Goal: Task Accomplishment & Management: Manage account settings

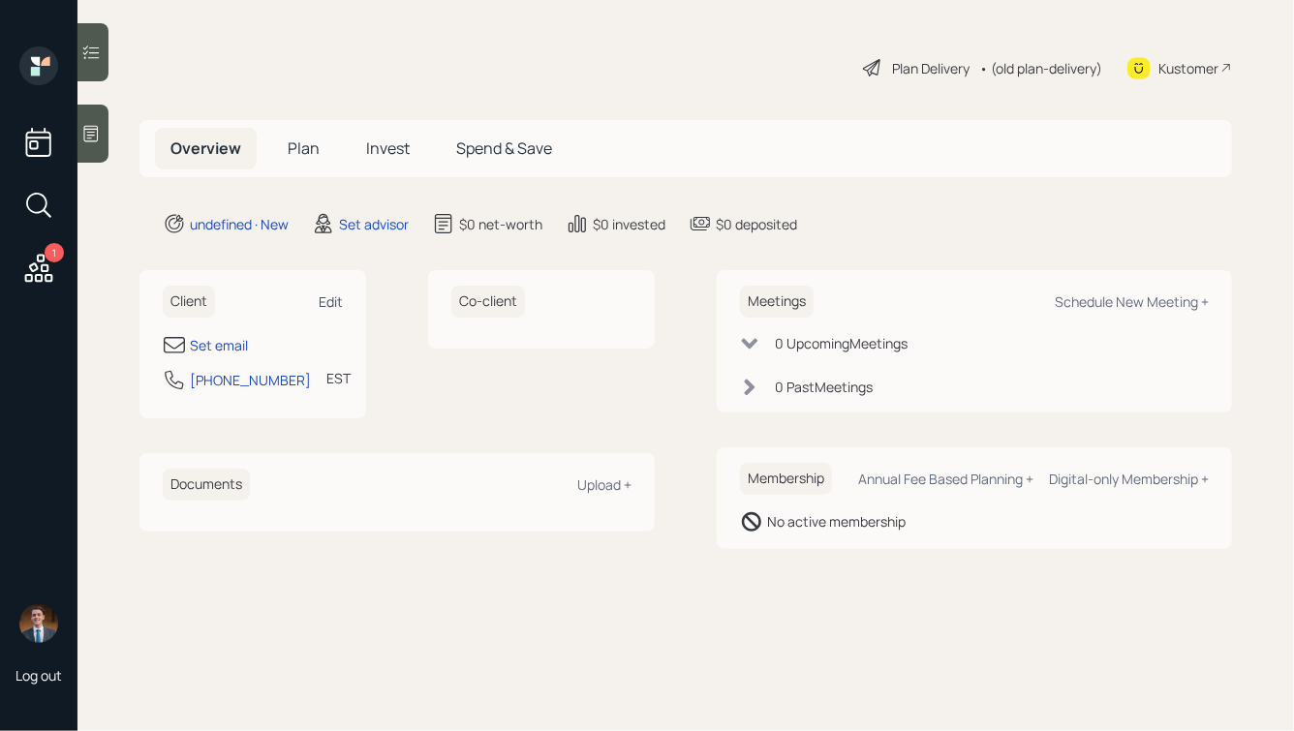
click at [332, 294] on div "Edit" at bounding box center [331, 302] width 24 height 18
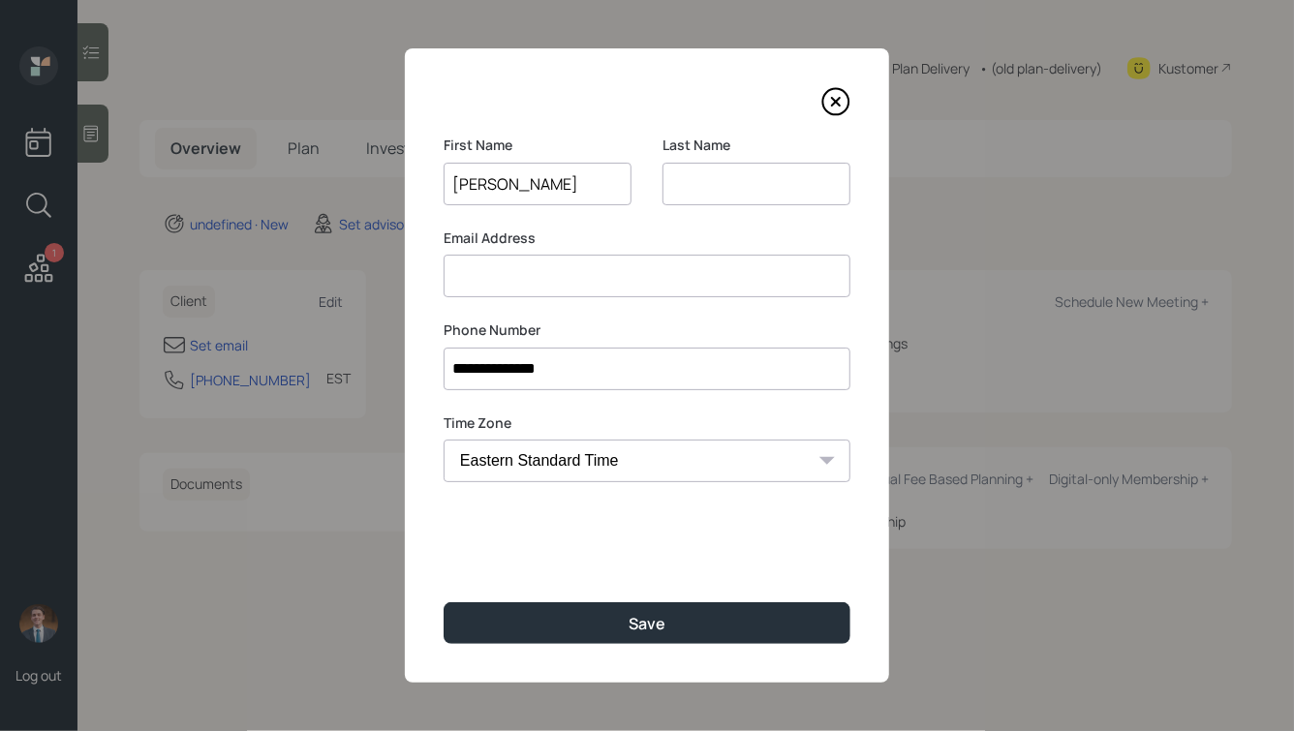
type input "[PERSON_NAME]"
click at [444, 602] on button "Save" at bounding box center [647, 623] width 407 height 42
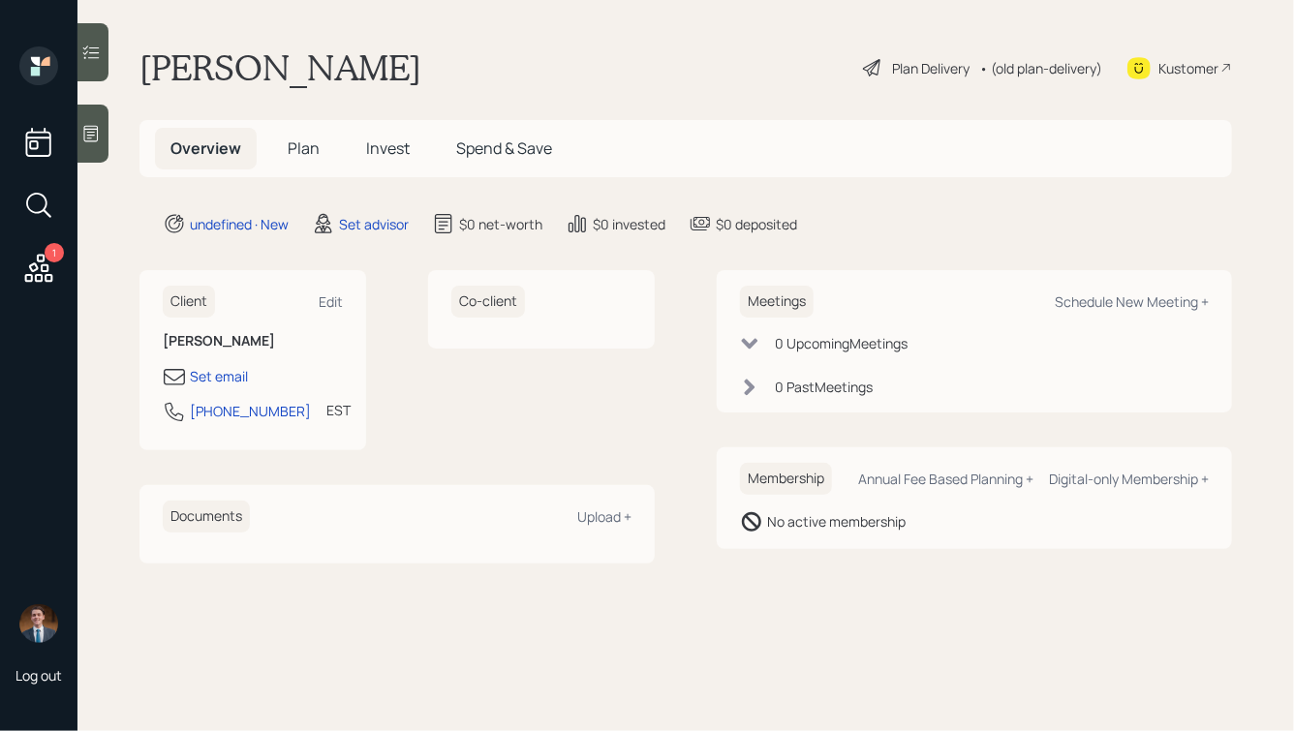
click at [90, 126] on icon at bounding box center [91, 134] width 15 height 16
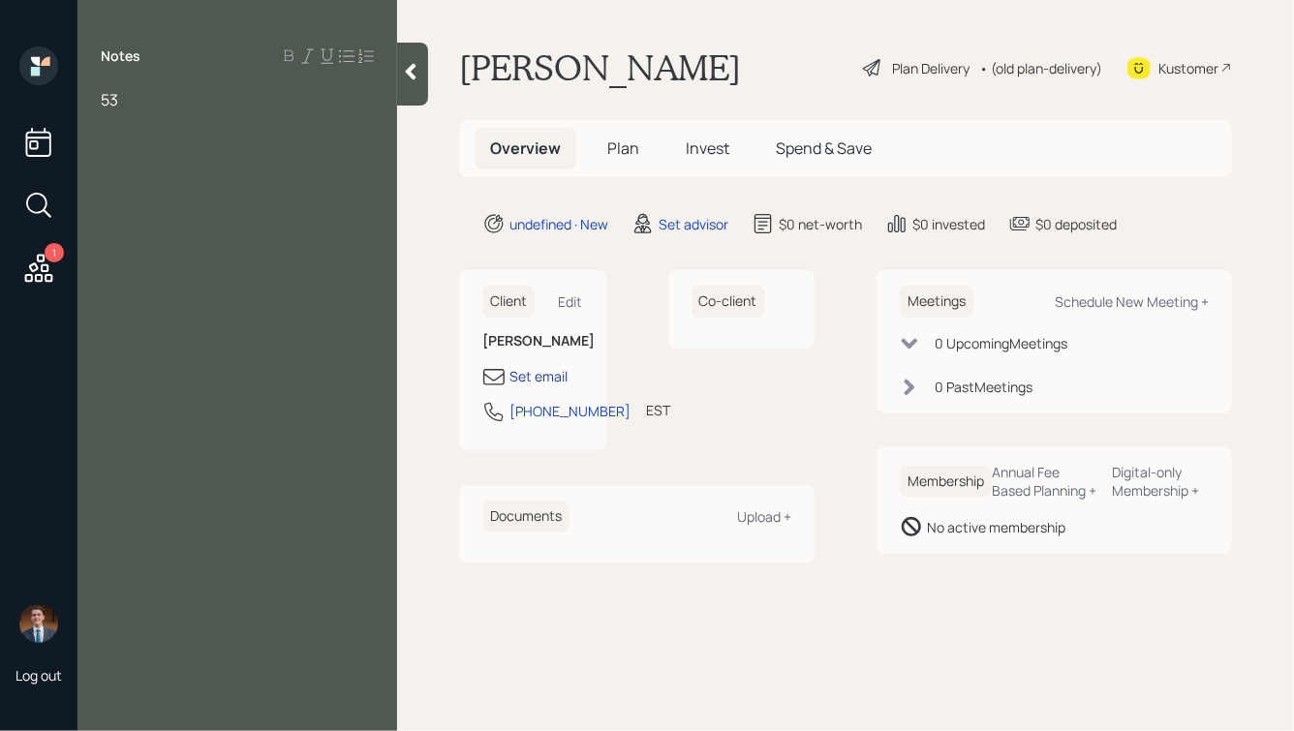
click at [540, 379] on div "Set email" at bounding box center [539, 376] width 58 height 20
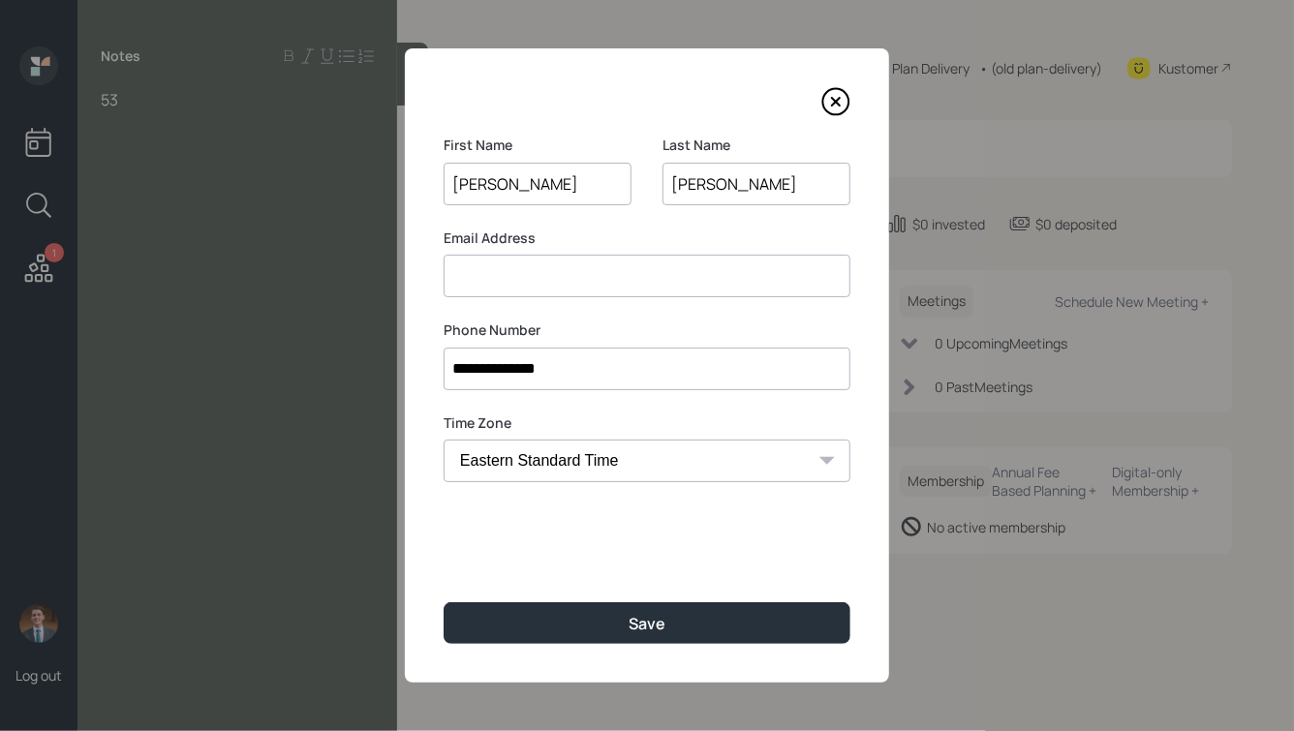
click at [536, 272] on input at bounding box center [647, 276] width 407 height 43
type input "[EMAIL_ADDRESS][DOMAIN_NAME]"
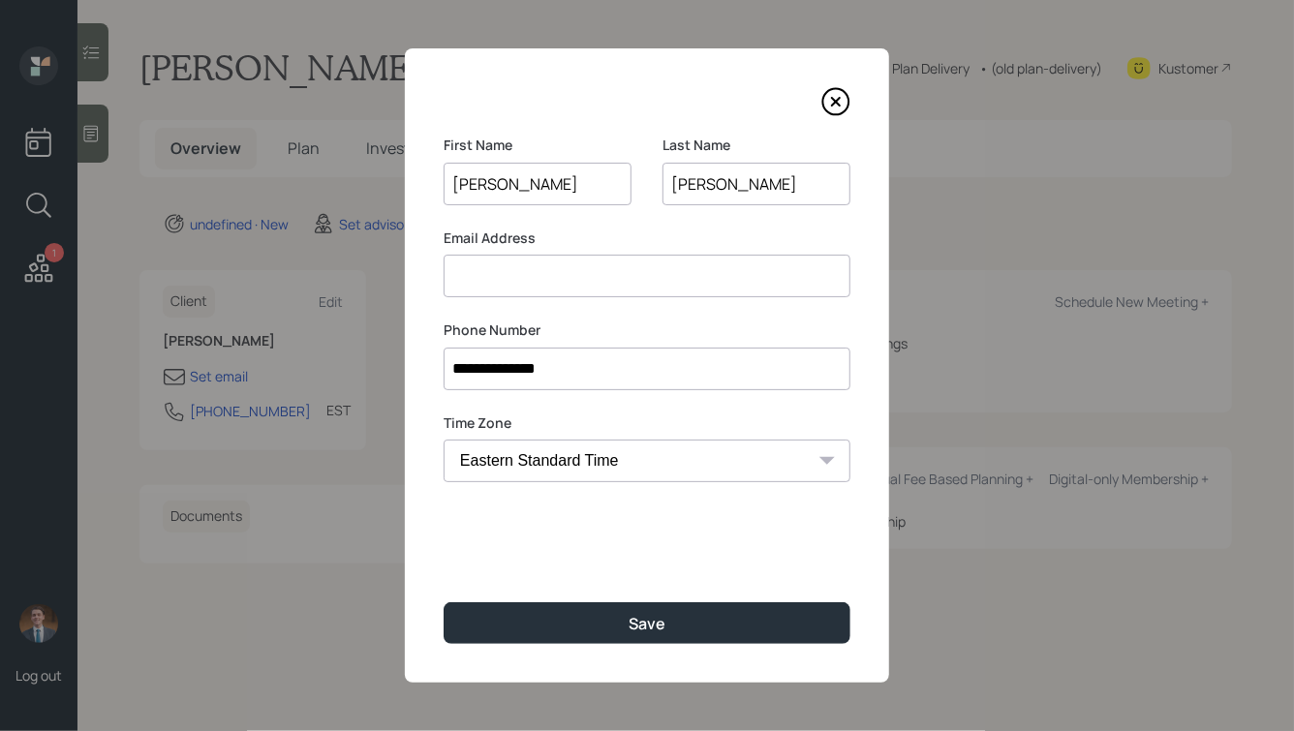
click at [538, 281] on input at bounding box center [647, 276] width 407 height 43
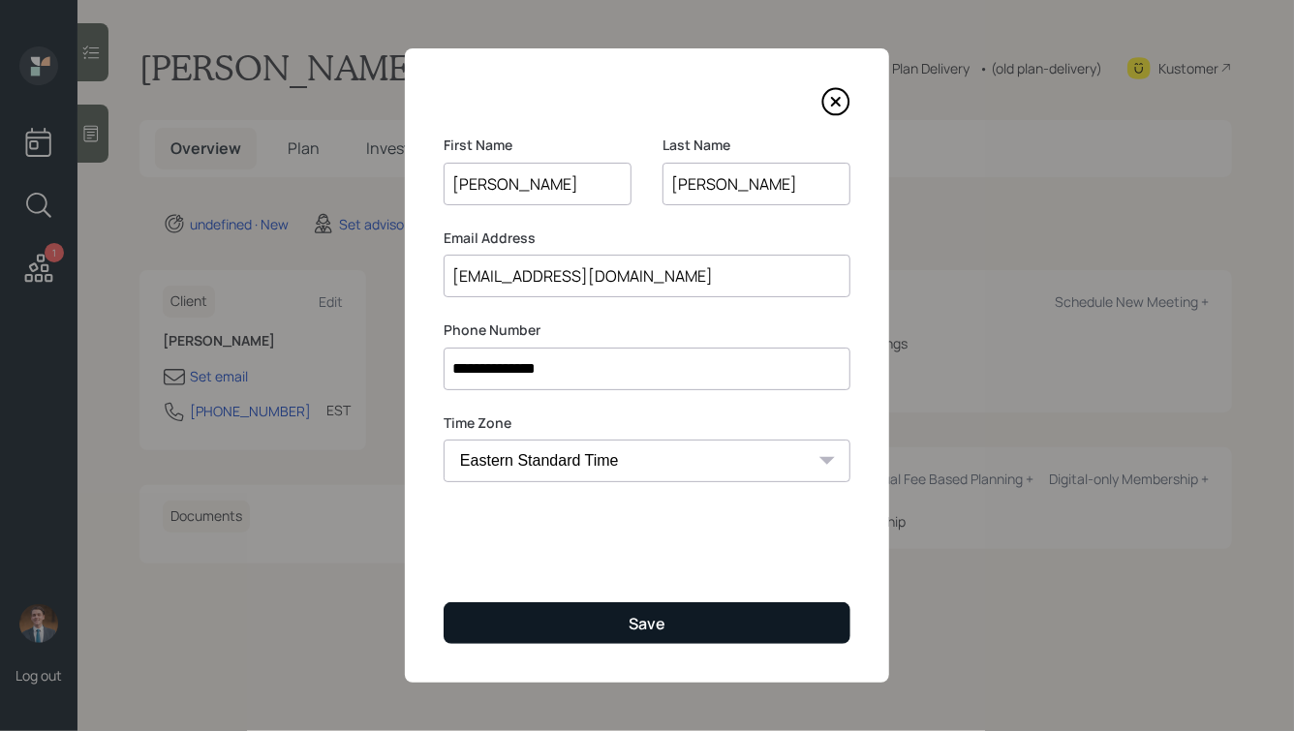
type input "[EMAIL_ADDRESS][DOMAIN_NAME]"
click at [658, 611] on button "Save" at bounding box center [647, 623] width 407 height 42
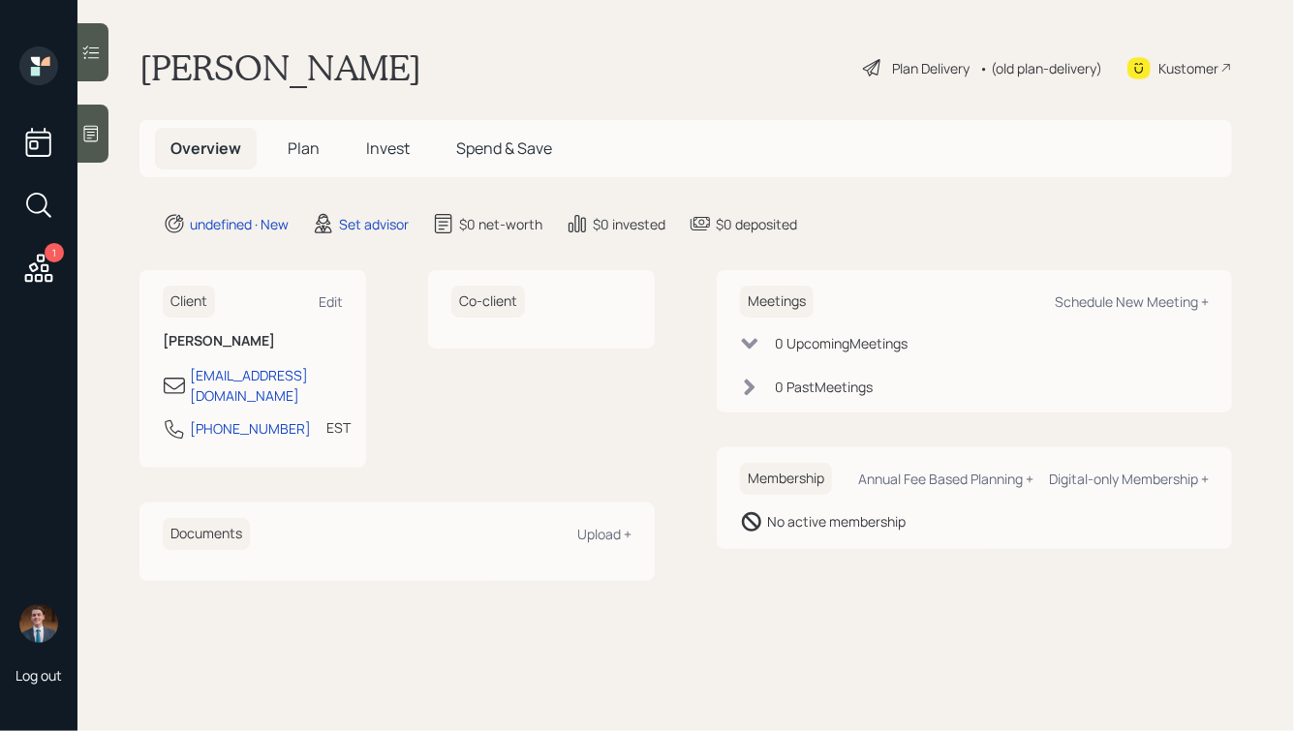
click at [94, 133] on icon at bounding box center [90, 133] width 19 height 19
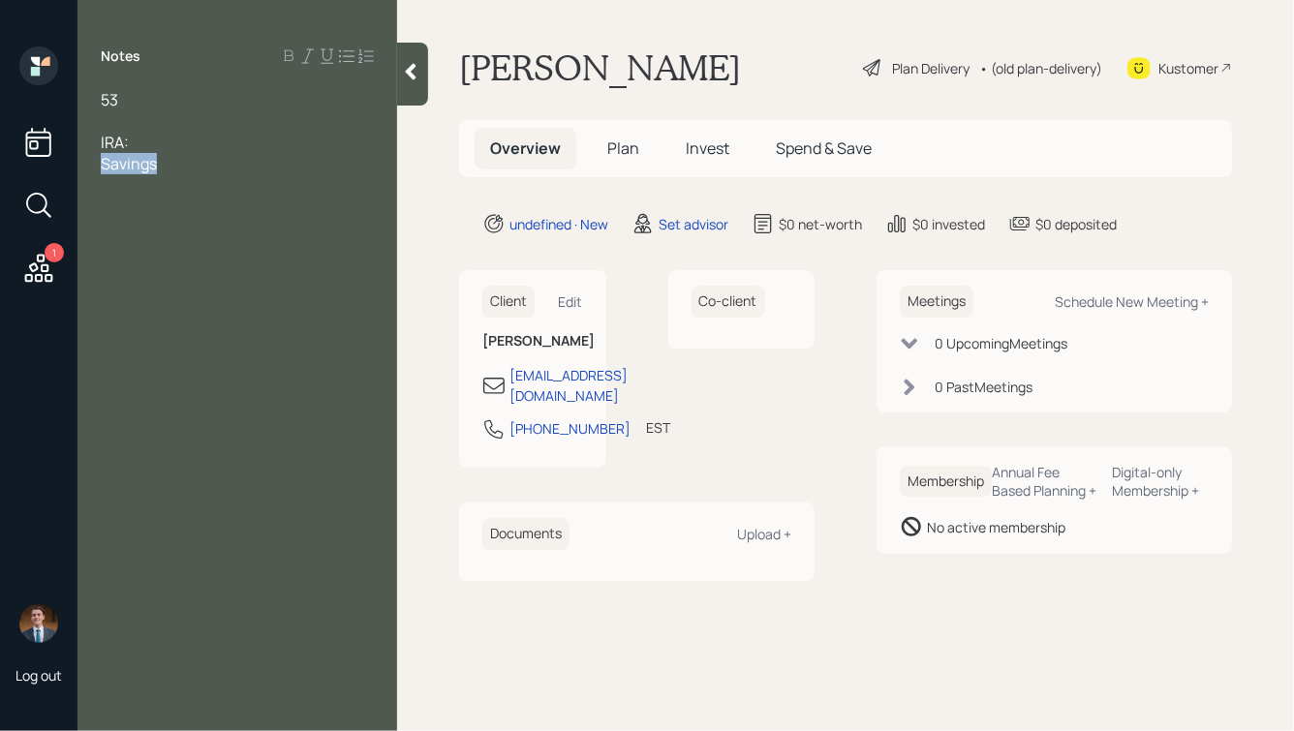
drag, startPoint x: 171, startPoint y: 168, endPoint x: 77, endPoint y: 171, distance: 94.0
click at [77, 171] on div "53 IRA: Savings" at bounding box center [237, 131] width 320 height 85
drag, startPoint x: 170, startPoint y: 170, endPoint x: 84, endPoint y: 168, distance: 86.2
click at [84, 168] on div "53 IRA: Savings:" at bounding box center [237, 131] width 320 height 85
click at [114, 121] on div at bounding box center [237, 120] width 273 height 21
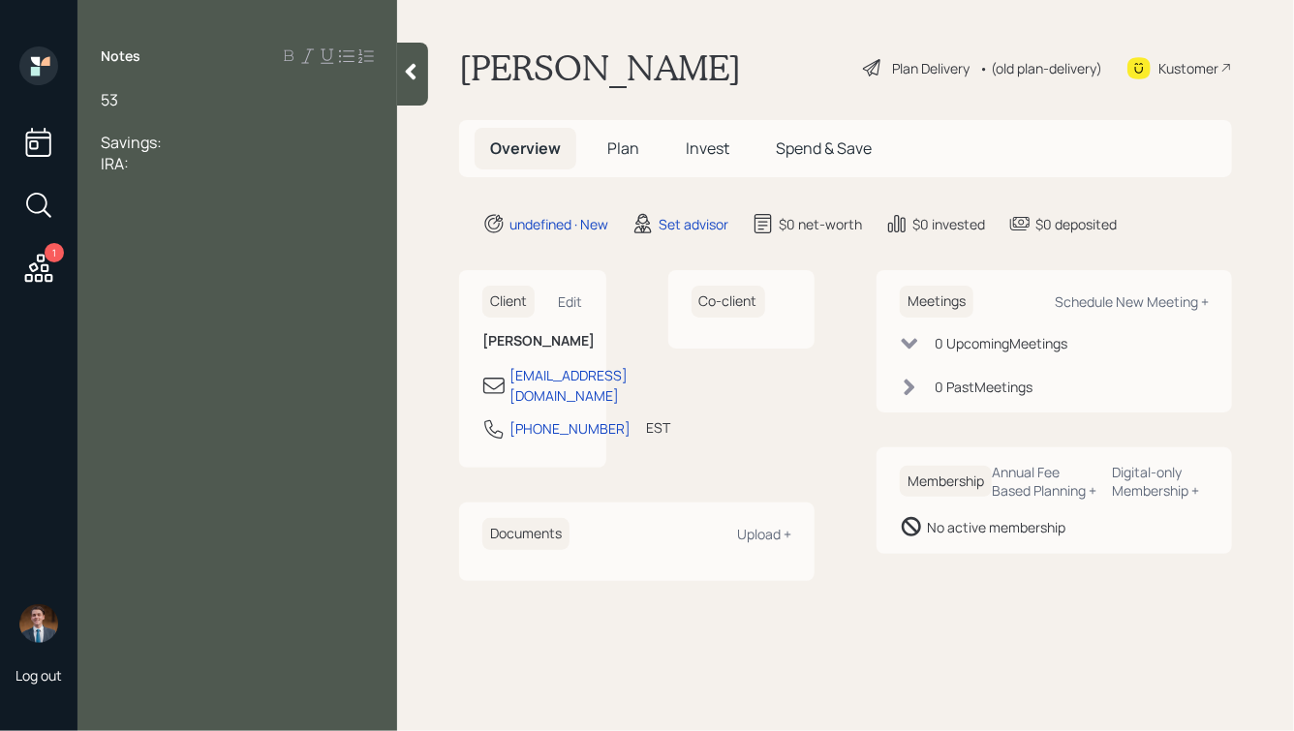
click at [190, 167] on div "IRA:" at bounding box center [237, 163] width 273 height 21
click at [106, 143] on span "Savings:" at bounding box center [131, 142] width 61 height 21
click at [176, 160] on div "IRA:" at bounding box center [237, 163] width 273 height 21
click at [130, 118] on div at bounding box center [237, 120] width 273 height 21
click at [139, 165] on div "IRA:" at bounding box center [237, 163] width 273 height 21
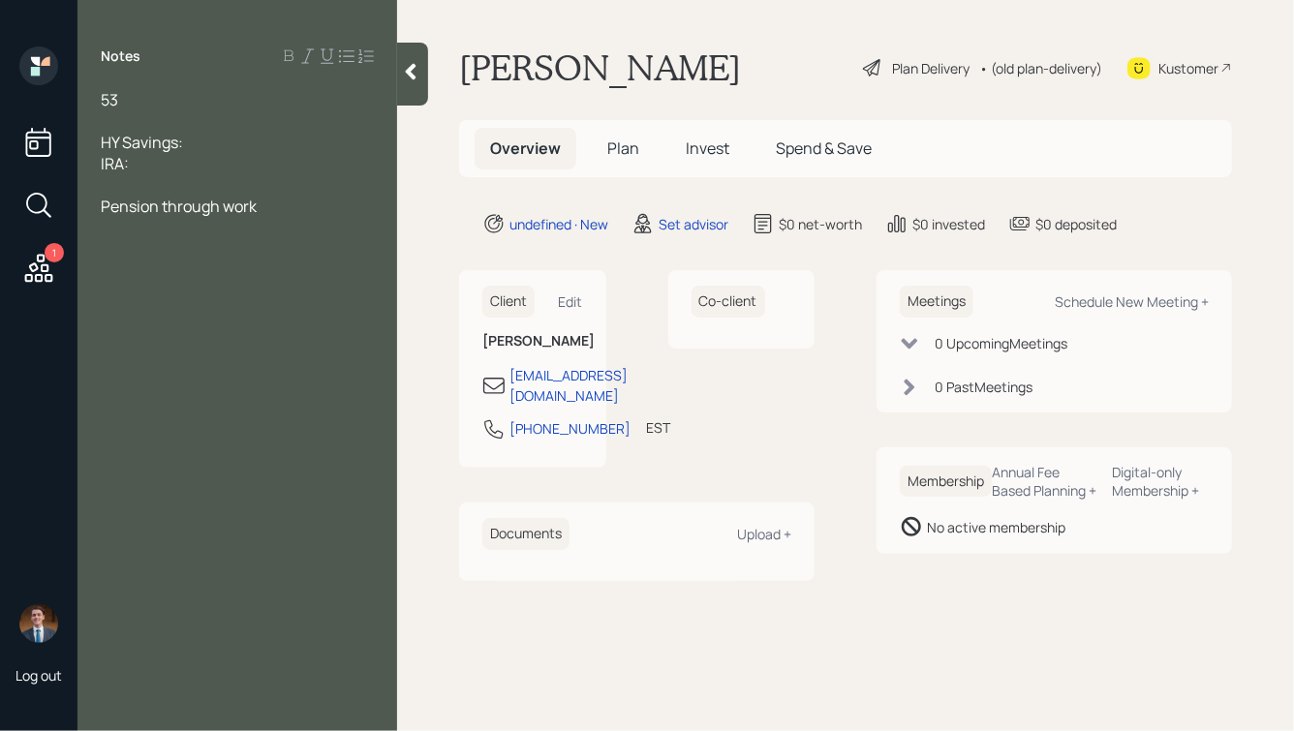
click at [100, 165] on div "53 HY Savings: IRA: Pension through work" at bounding box center [237, 163] width 320 height 149
click at [102, 165] on span "IRA:" at bounding box center [115, 163] width 28 height 21
click at [221, 170] on div "Roth IRA:" at bounding box center [237, 163] width 273 height 21
click at [139, 101] on div "53" at bounding box center [237, 99] width 273 height 21
click at [277, 215] on div "Pension through work" at bounding box center [237, 206] width 273 height 21
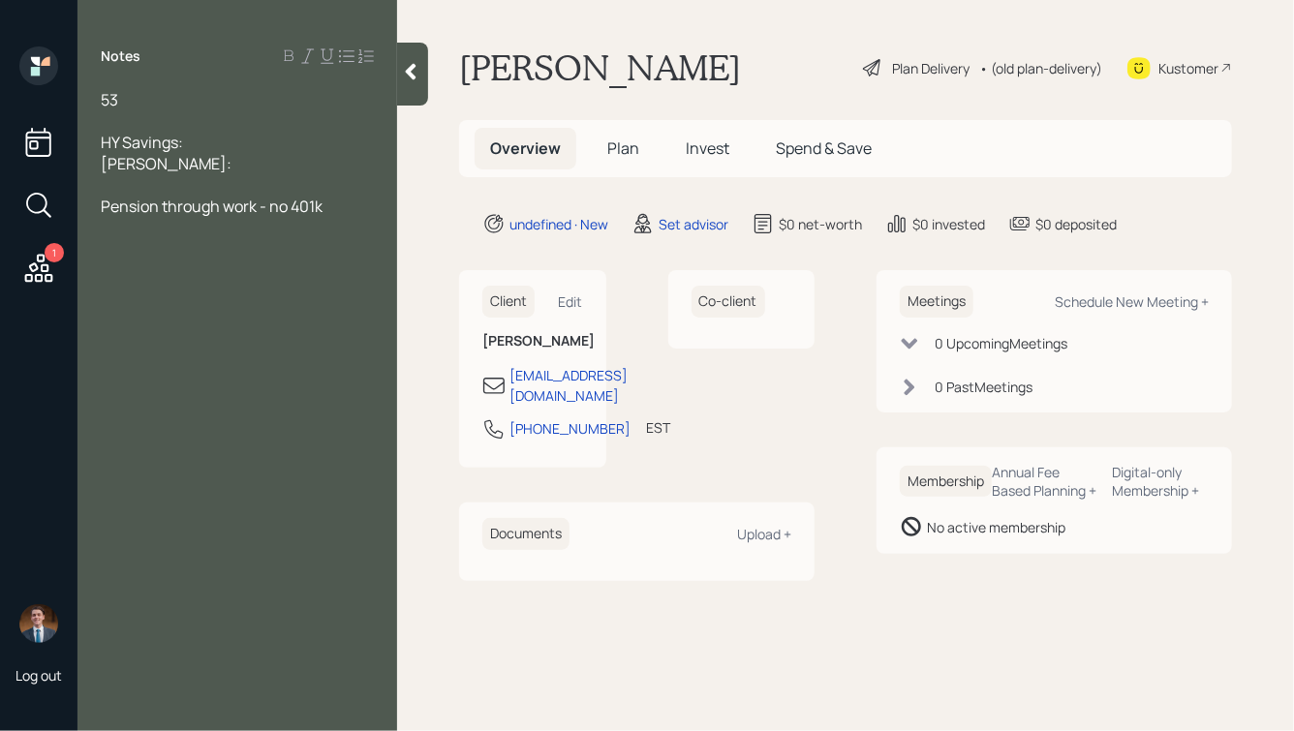
click at [216, 166] on div "Roth IRA:" at bounding box center [237, 163] width 273 height 21
click at [187, 165] on div "Roth IRA:" at bounding box center [237, 163] width 273 height 21
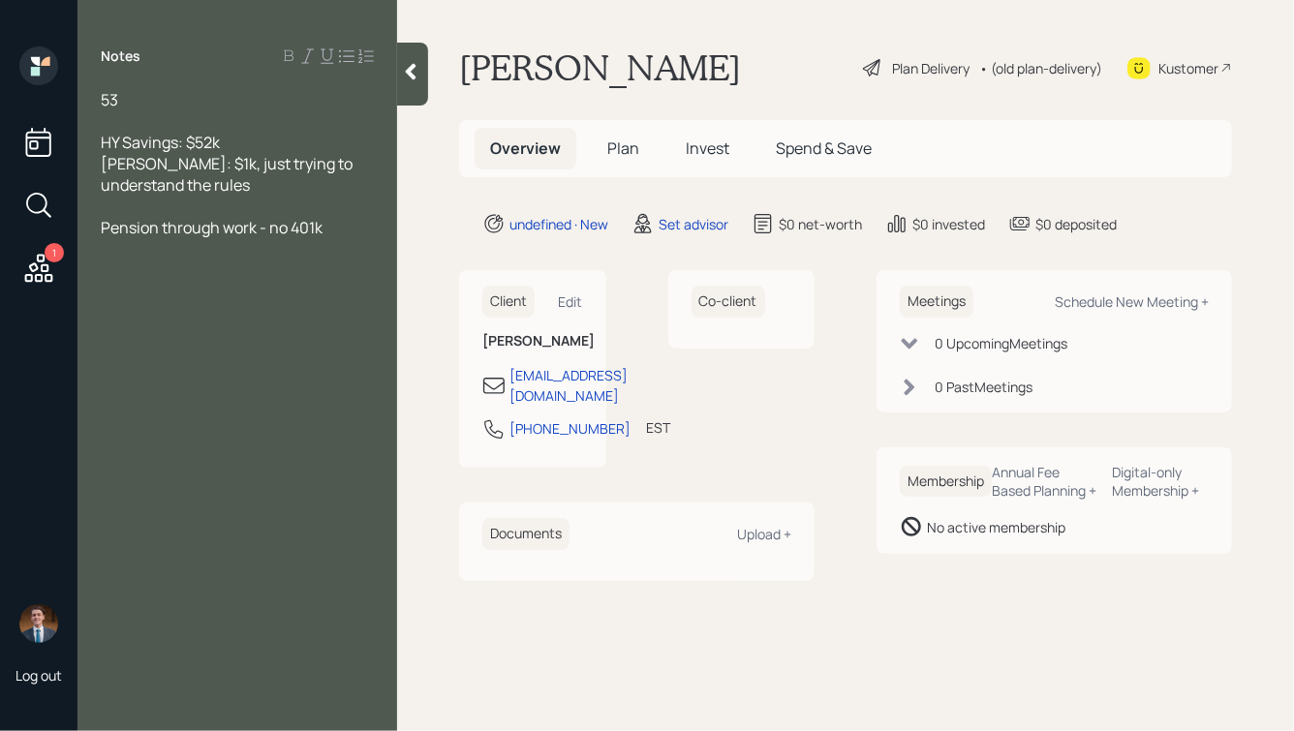
click at [163, 125] on div at bounding box center [237, 120] width 273 height 21
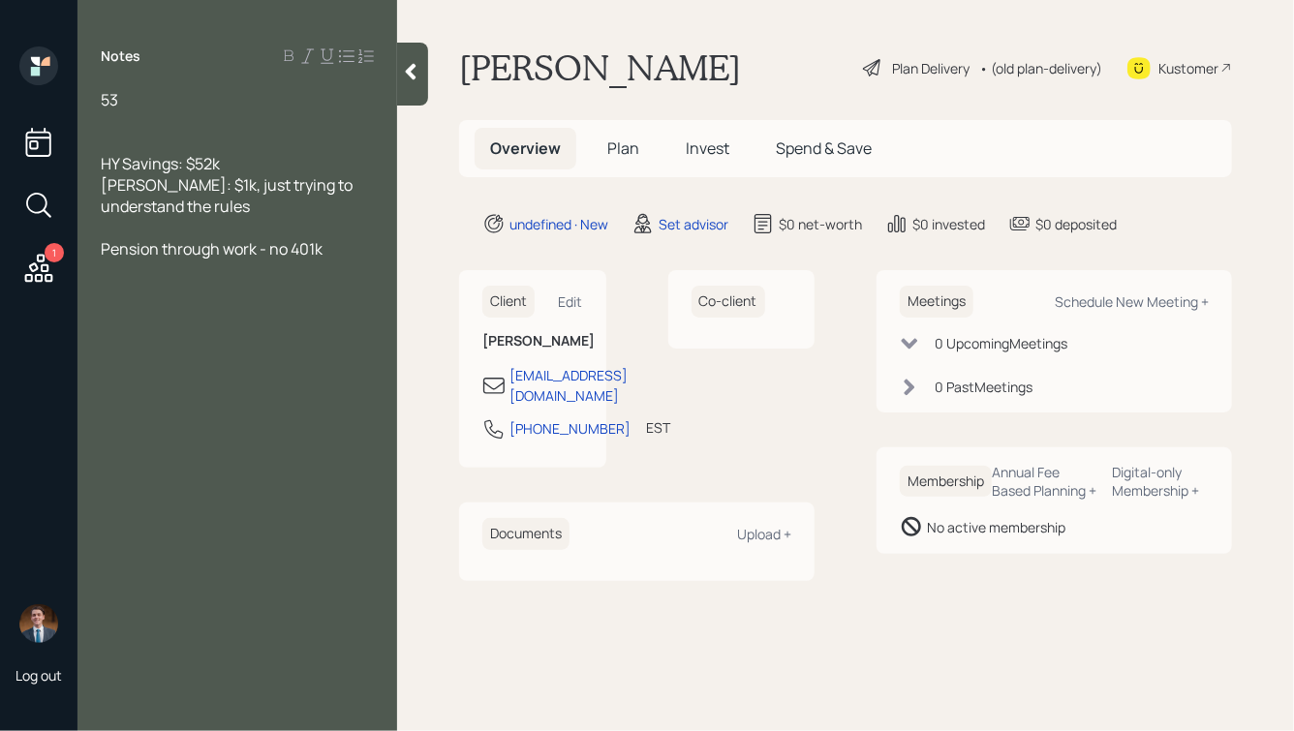
click at [243, 164] on div "HY Savings: $52k" at bounding box center [237, 163] width 273 height 21
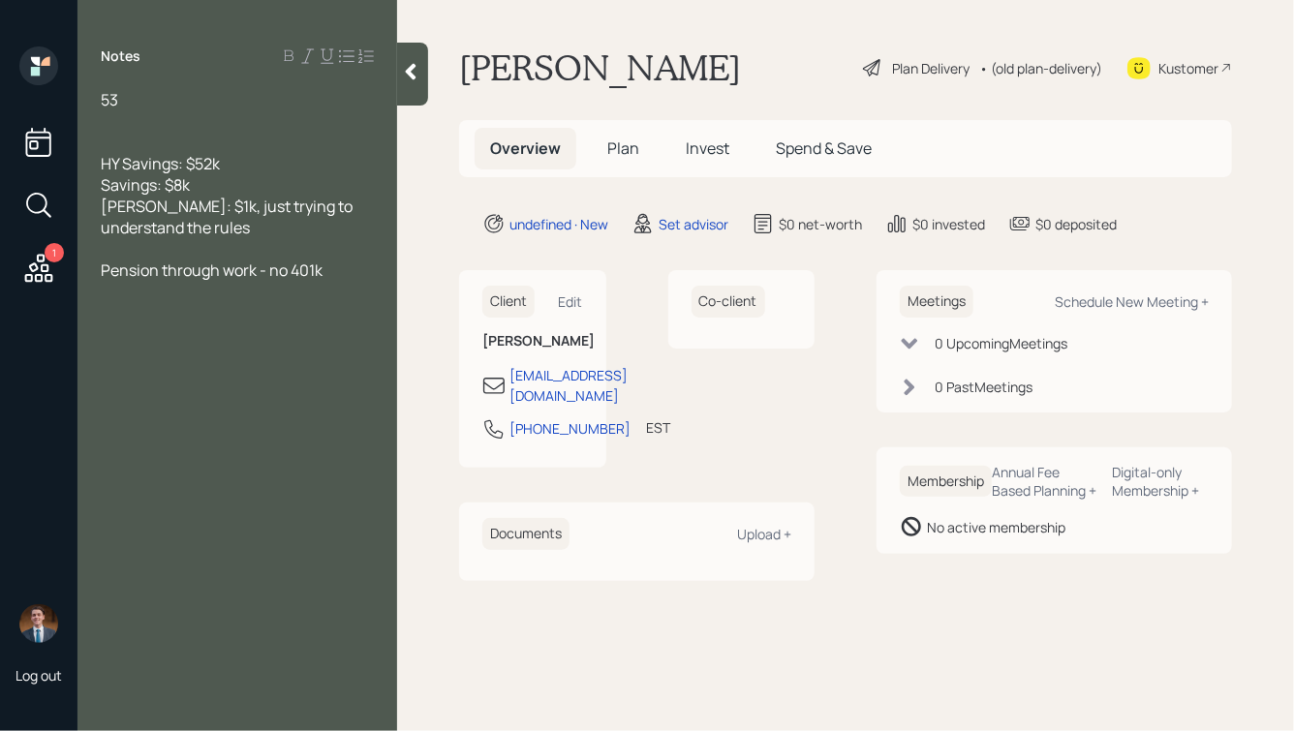
click at [145, 122] on div at bounding box center [237, 120] width 273 height 21
click at [158, 188] on span "Savings: $8k" at bounding box center [145, 184] width 89 height 21
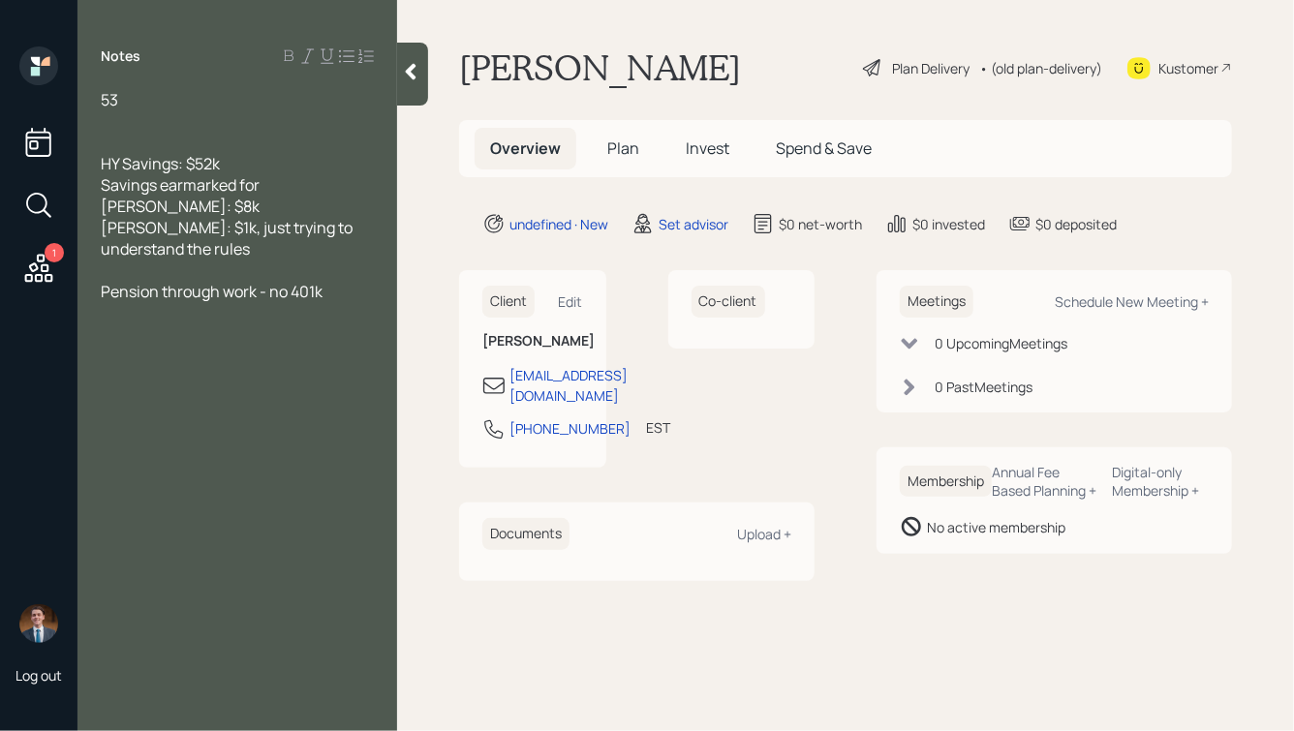
click at [111, 113] on div at bounding box center [237, 120] width 273 height 21
click at [127, 117] on div at bounding box center [237, 120] width 273 height 21
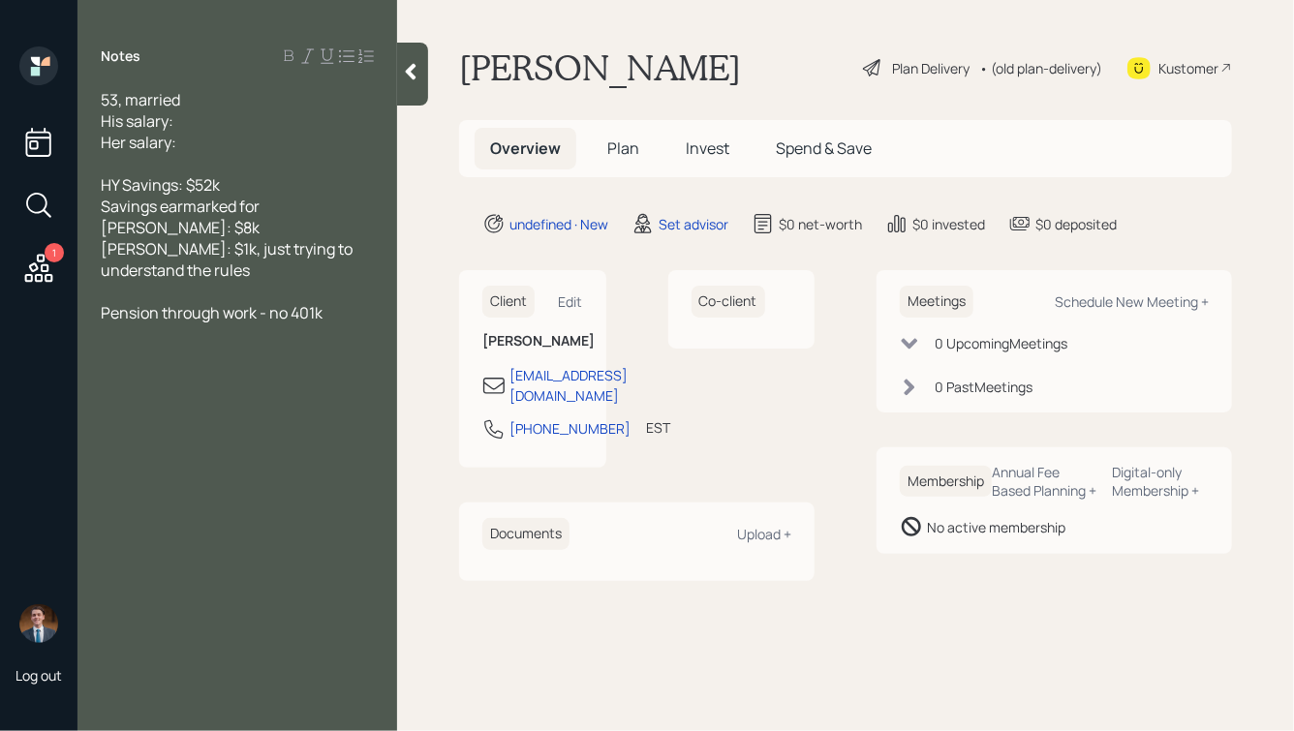
click at [191, 123] on div "His salary:" at bounding box center [237, 120] width 273 height 21
click at [206, 139] on div "Her salary:" at bounding box center [237, 142] width 273 height 21
click at [216, 93] on div "53, married" at bounding box center [237, 99] width 273 height 21
drag, startPoint x: 270, startPoint y: 184, endPoint x: 126, endPoint y: 155, distance: 147.2
click at [130, 157] on div "53, married, wife is 48 His salary: $130k Her salary: $125k HY Savings: $52k Sa…" at bounding box center [237, 217] width 273 height 256
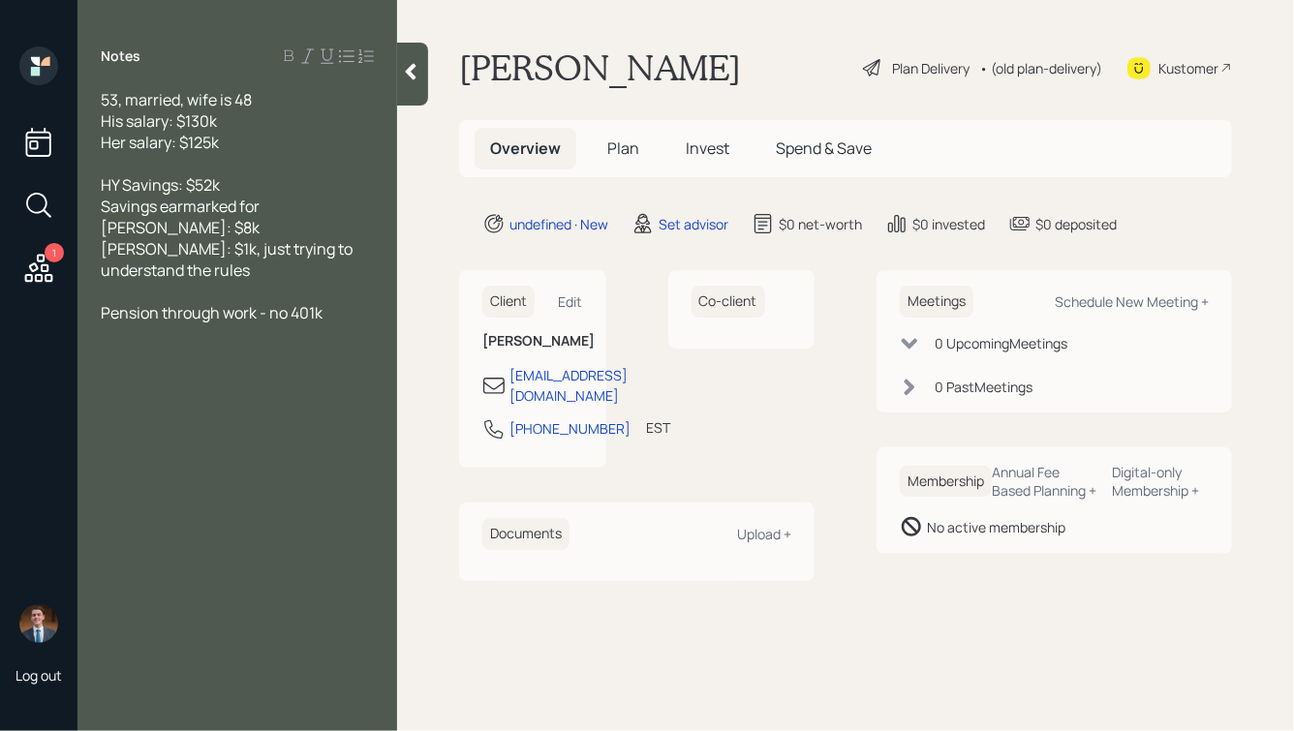
click at [251, 170] on div at bounding box center [237, 163] width 273 height 21
click at [288, 248] on div "Roth IRA: $1k, just trying to understand the rules" at bounding box center [237, 259] width 273 height 43
drag, startPoint x: 196, startPoint y: 274, endPoint x: 94, endPoint y: 202, distance: 124.4
click at [94, 202] on div "53, married, wife is 48 His salary: $130k Her salary: $125k HY Savings: $52k Sa…" at bounding box center [237, 227] width 320 height 277
click at [219, 281] on div "Her 401k:" at bounding box center [237, 291] width 273 height 21
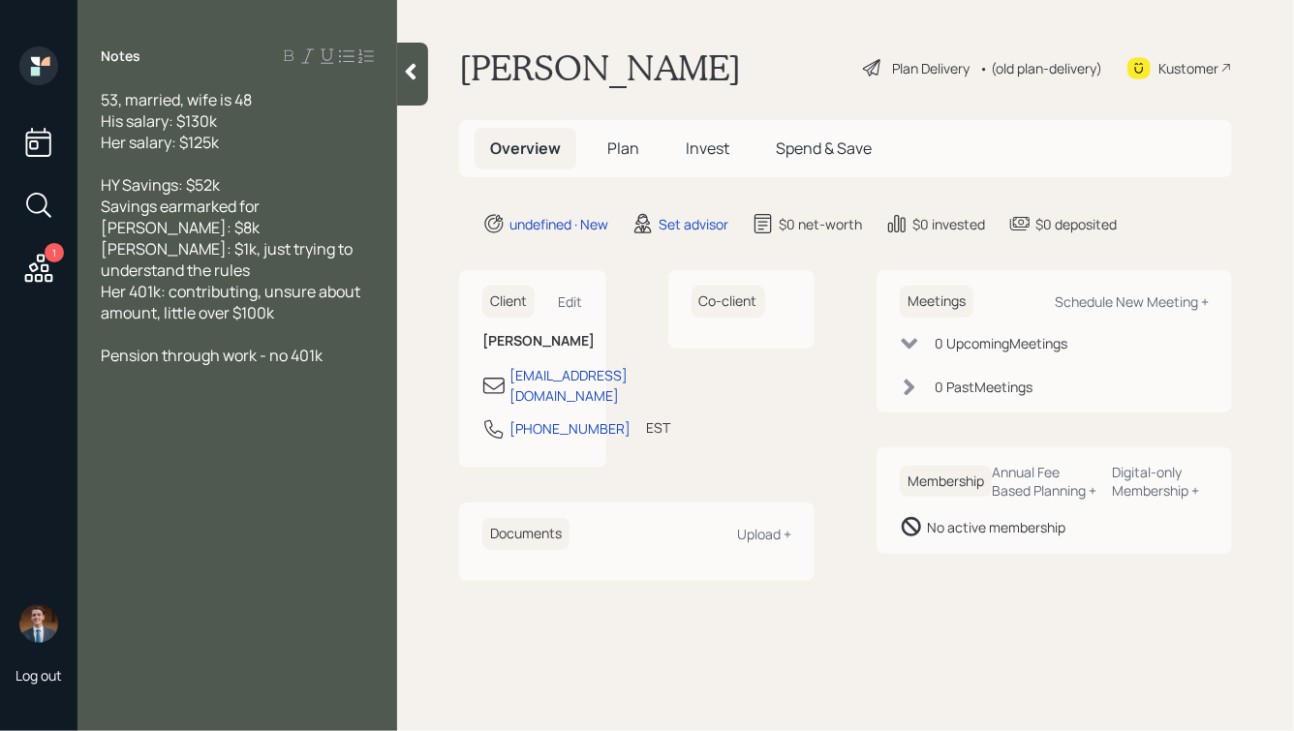
click at [271, 101] on div "53, married, wife is 48" at bounding box center [237, 99] width 273 height 21
click at [239, 153] on div "Her salary: $125k" at bounding box center [237, 142] width 273 height 21
click at [290, 313] on div "Her 401k: contributing, unsure about amount, little over $100k" at bounding box center [237, 302] width 273 height 43
click at [327, 361] on div "Pension through work - no 401k" at bounding box center [237, 355] width 273 height 21
click at [180, 393] on div "Home:" at bounding box center [237, 397] width 273 height 21
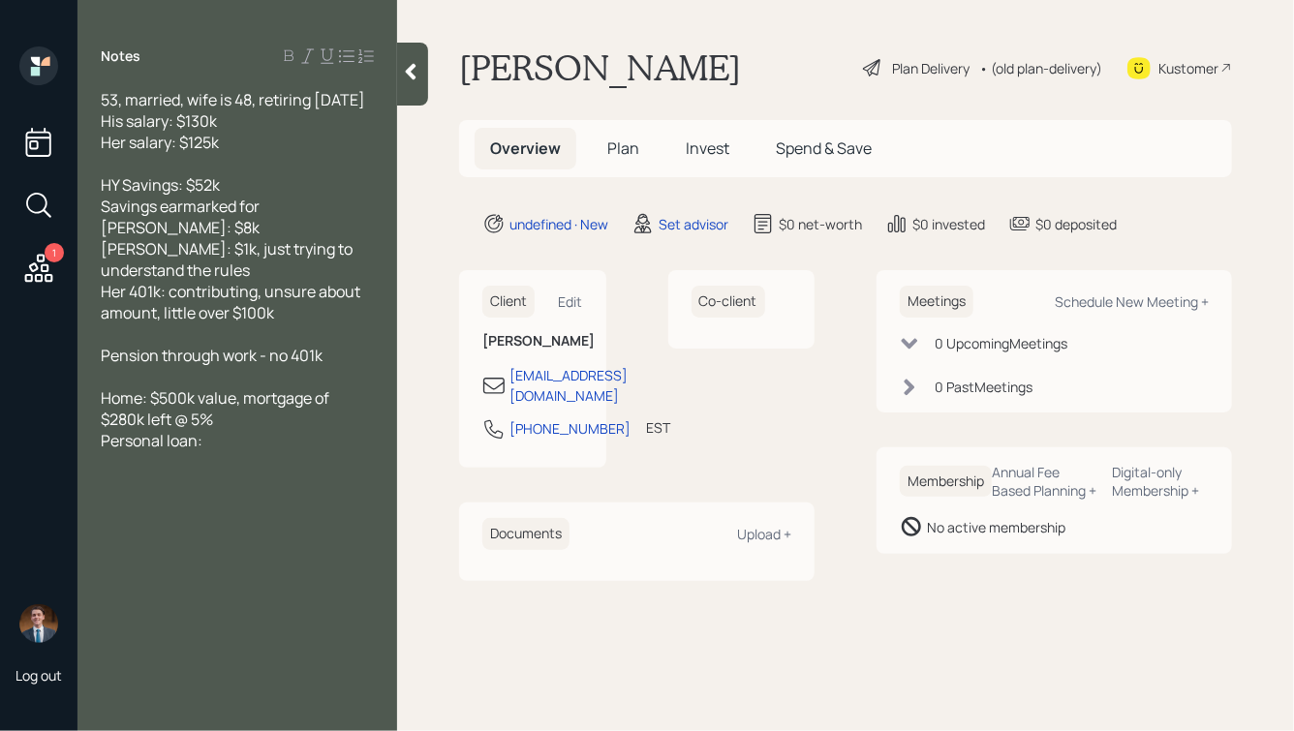
click at [193, 422] on span "Home: $500k value, mortgage of $280k left @ 5%" at bounding box center [217, 408] width 232 height 43
click at [214, 441] on div "Personal loan:" at bounding box center [237, 440] width 273 height 21
click at [143, 470] on div at bounding box center [237, 461] width 273 height 21
click at [408, 74] on icon at bounding box center [411, 72] width 11 height 16
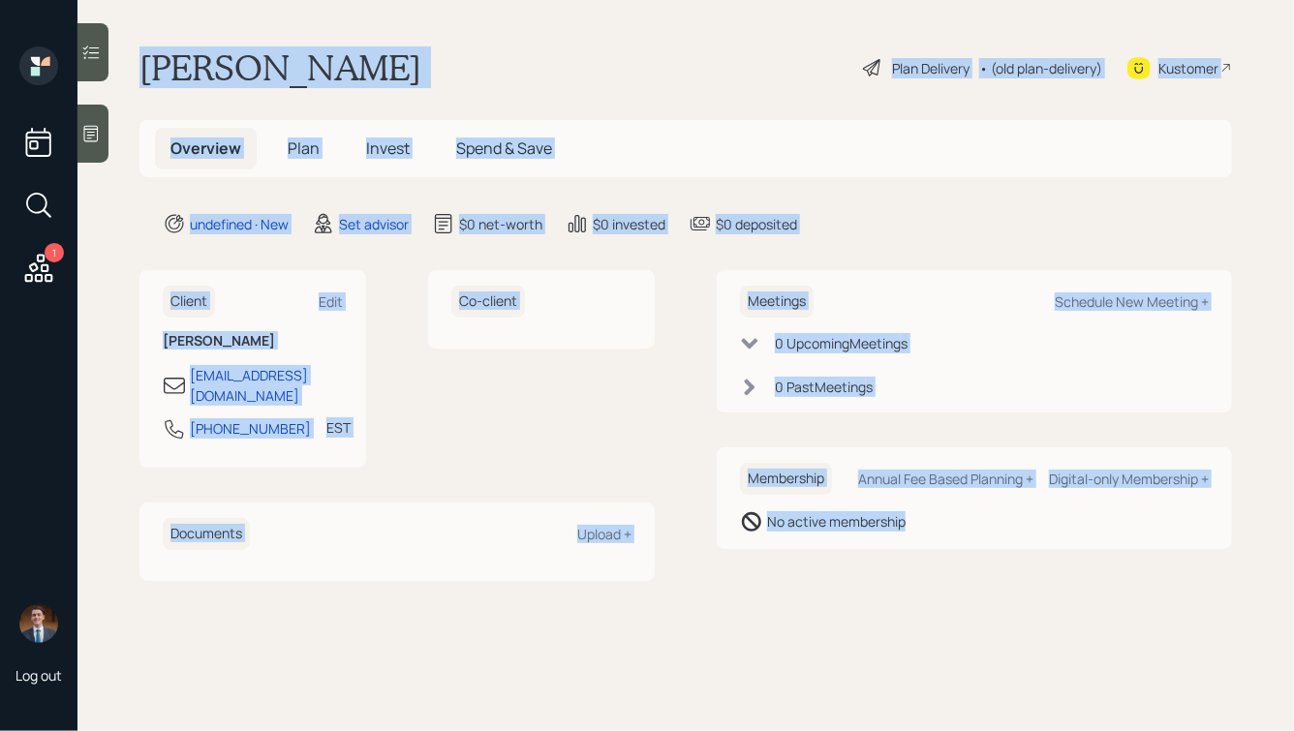
drag, startPoint x: 148, startPoint y: 60, endPoint x: 785, endPoint y: 570, distance: 815.2
click at [785, 570] on main "David Gonzalez Plan Delivery • (old plan-delivery) Kustomer Overview Plan Inves…" at bounding box center [685, 365] width 1217 height 731
click at [945, 590] on main "David Gonzalez Plan Delivery • (old plan-delivery) Kustomer Overview Plan Inves…" at bounding box center [685, 365] width 1217 height 731
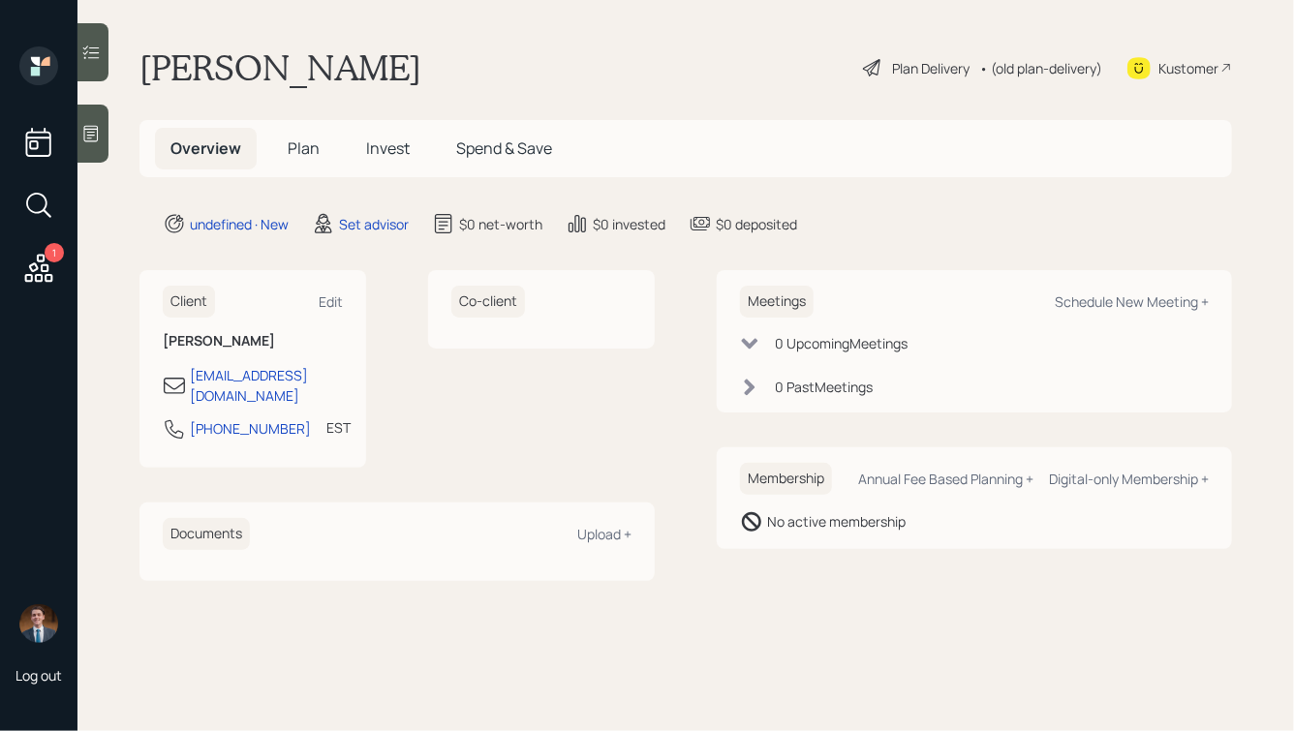
click at [1098, 312] on div "Meetings Schedule New Meeting +" at bounding box center [974, 302] width 469 height 32
click at [1117, 303] on div "Schedule New Meeting +" at bounding box center [1132, 302] width 154 height 18
select select "round-robin"
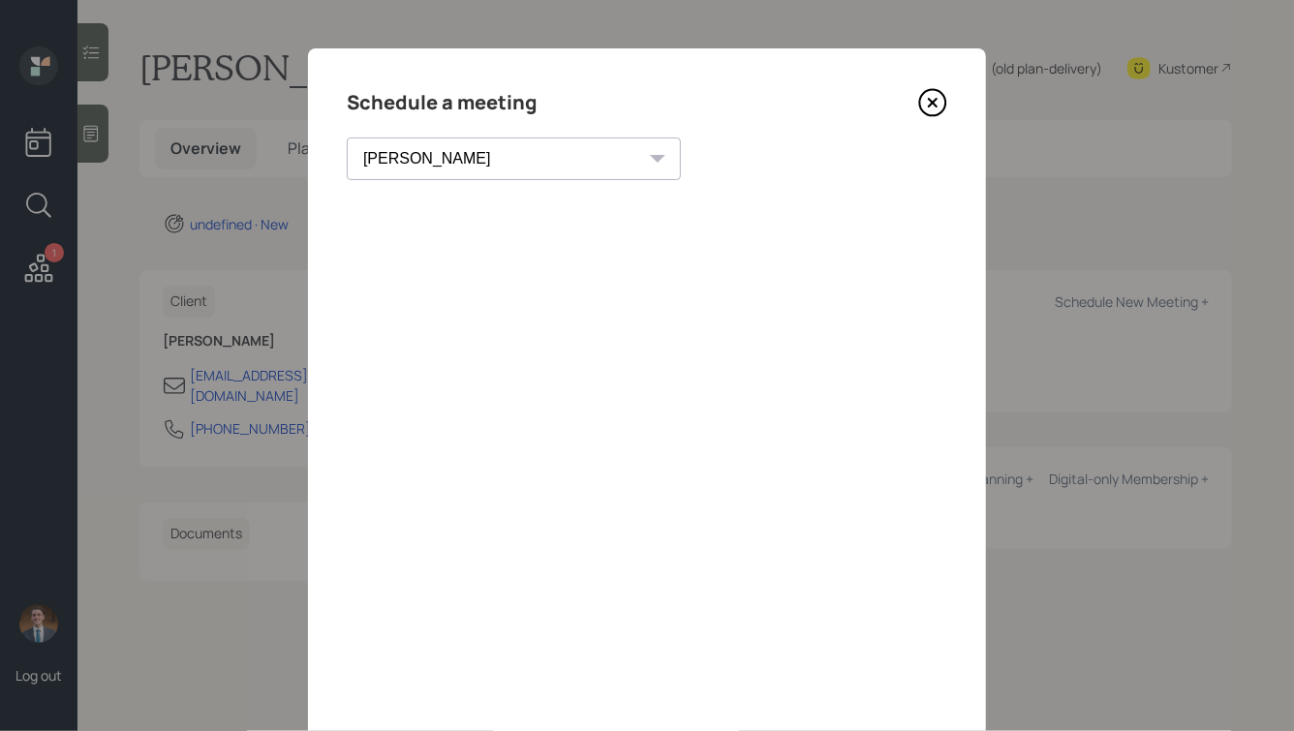
click at [933, 104] on icon at bounding box center [933, 103] width 8 height 8
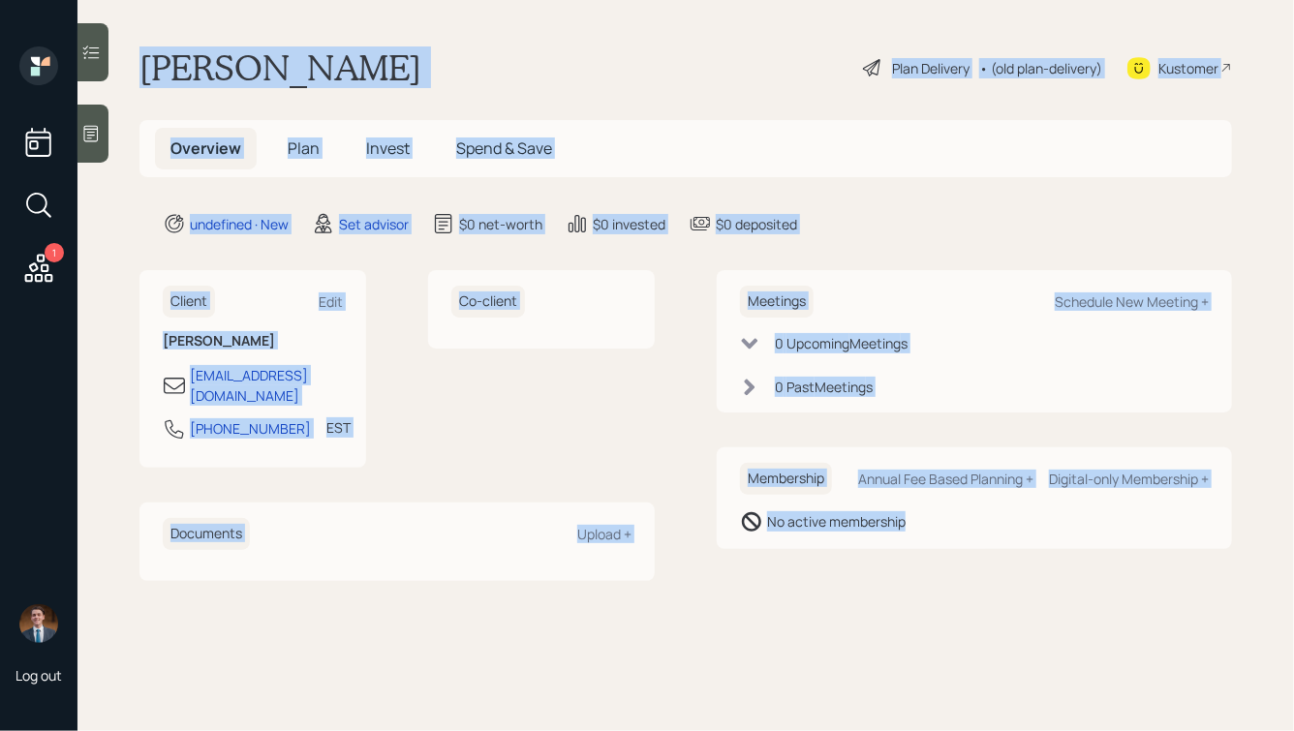
drag, startPoint x: 139, startPoint y: 53, endPoint x: 922, endPoint y: 584, distance: 945.7
click at [922, 584] on main "David Gonzalez Plan Delivery • (old plan-delivery) Kustomer Overview Plan Inves…" at bounding box center [685, 365] width 1217 height 731
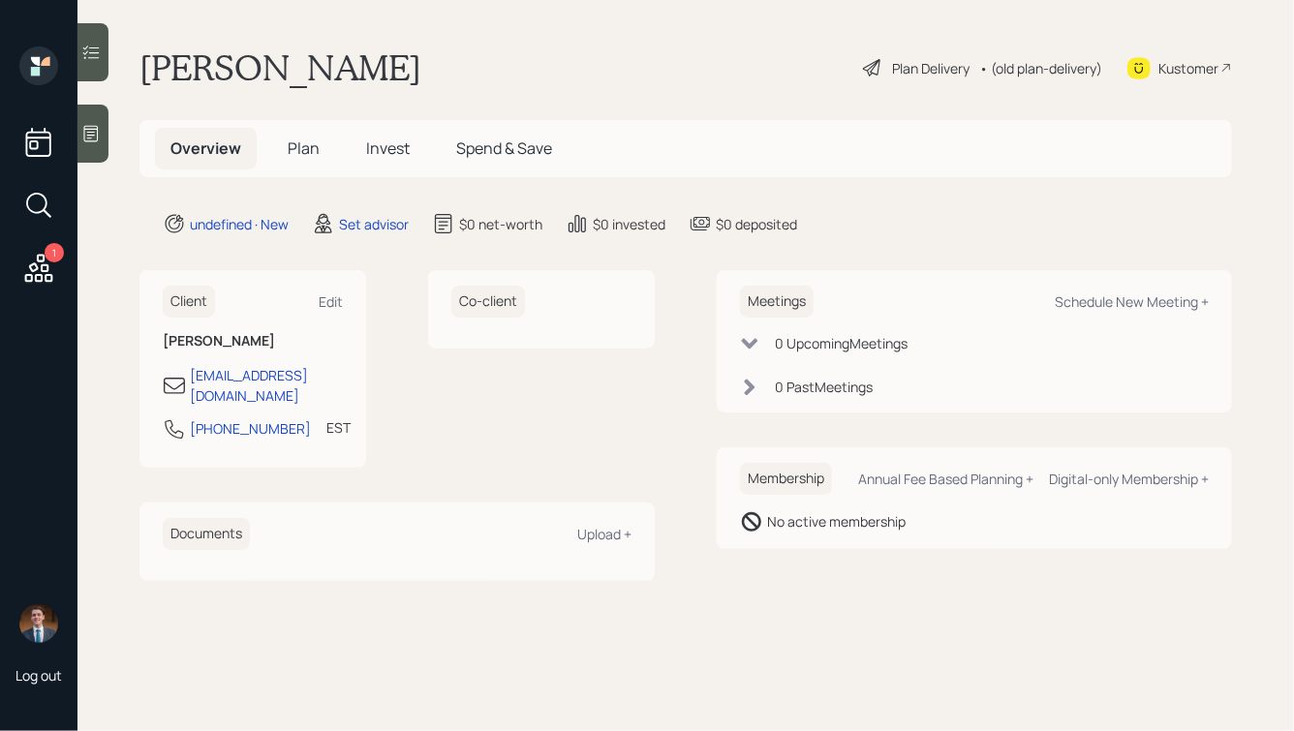
drag, startPoint x: 391, startPoint y: 74, endPoint x: 80, endPoint y: 73, distance: 310.9
click at [80, 74] on div "1 Log out David Gonzalez Plan Delivery • (old plan-delivery) Kustomer Overview …" at bounding box center [647, 365] width 1294 height 731
click at [288, 93] on main "David Gonzalez Plan Delivery • (old plan-delivery) Kustomer Overview Plan Inves…" at bounding box center [685, 365] width 1217 height 731
